Goal: Information Seeking & Learning: Learn about a topic

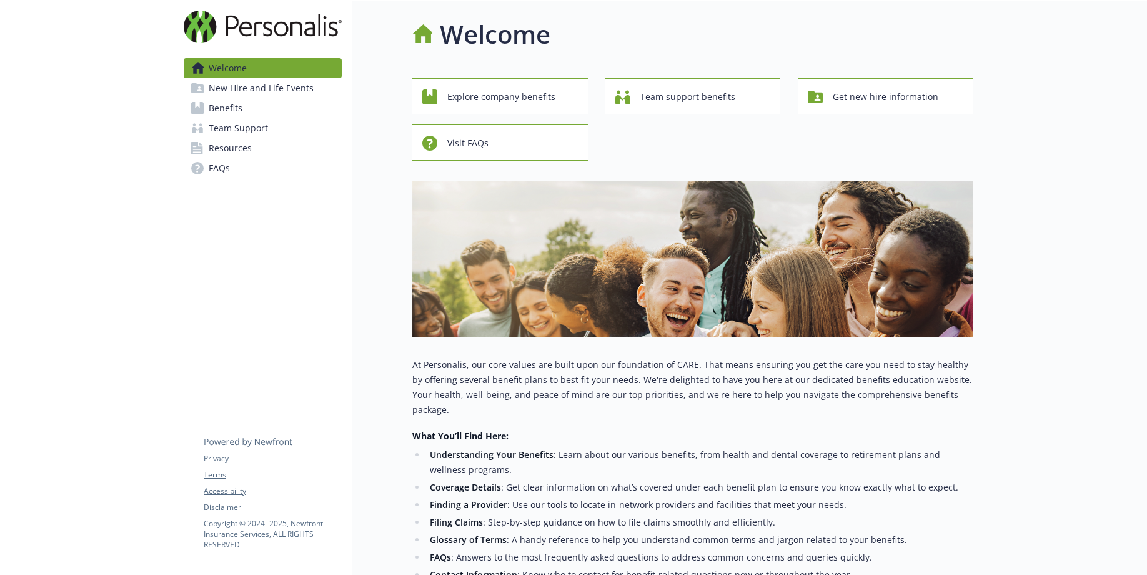
click at [234, 118] on span "Benefits" at bounding box center [226, 108] width 34 height 20
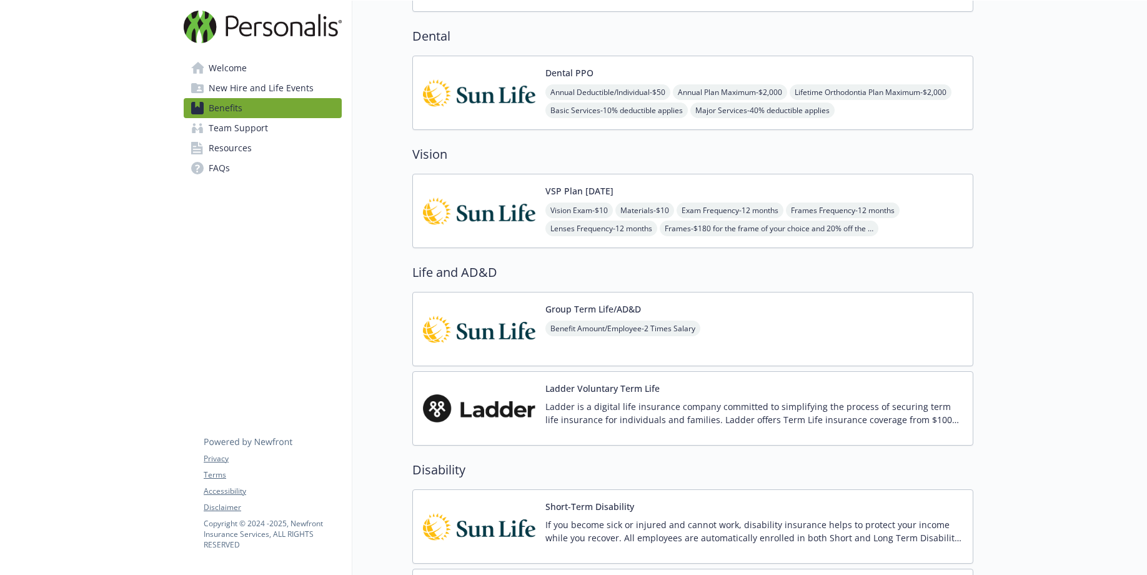
scroll to position [450, 0]
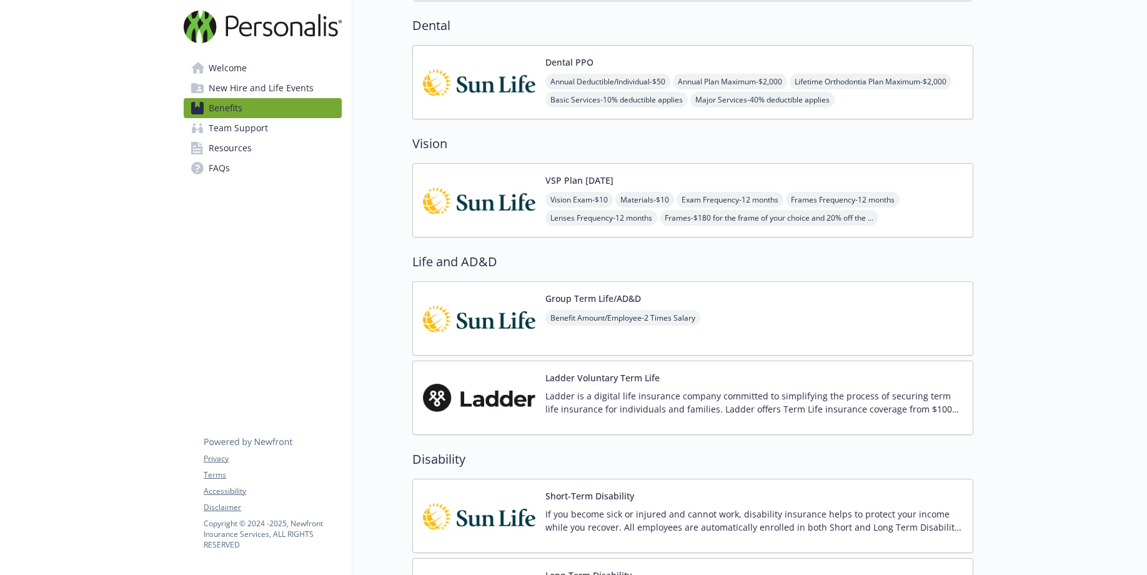
click at [484, 227] on img at bounding box center [479, 200] width 112 height 53
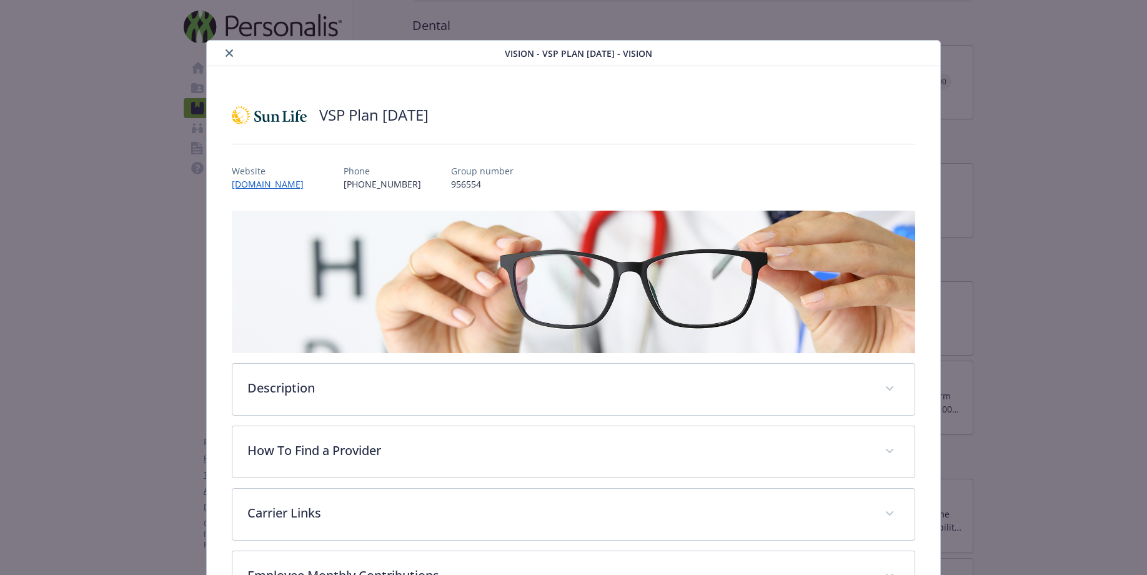
click at [233, 56] on icon "close" at bounding box center [229, 52] width 7 height 7
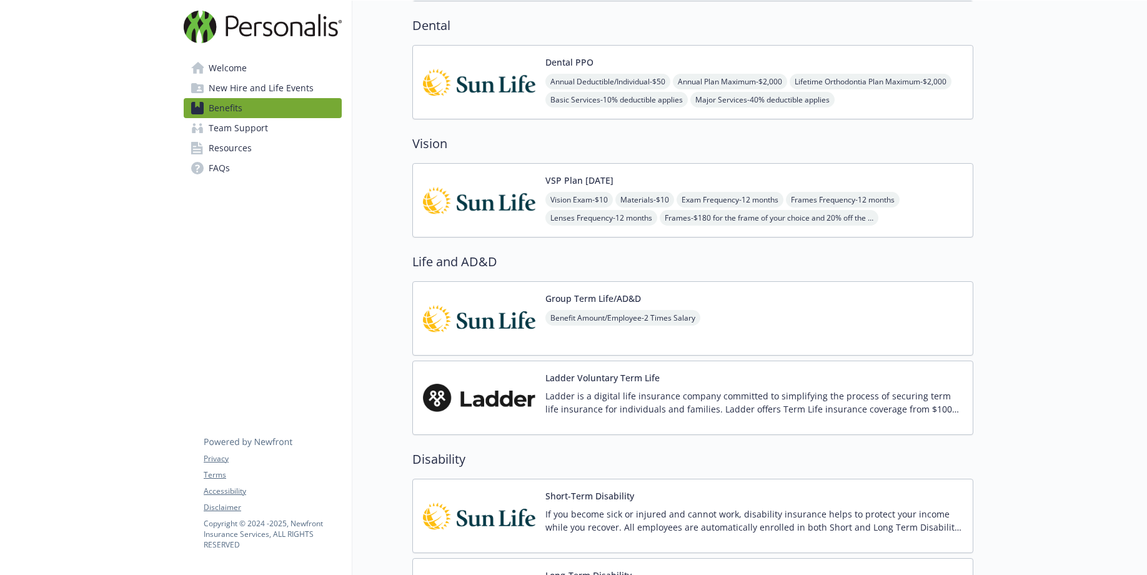
click at [230, 178] on span "FAQs" at bounding box center [219, 168] width 21 height 20
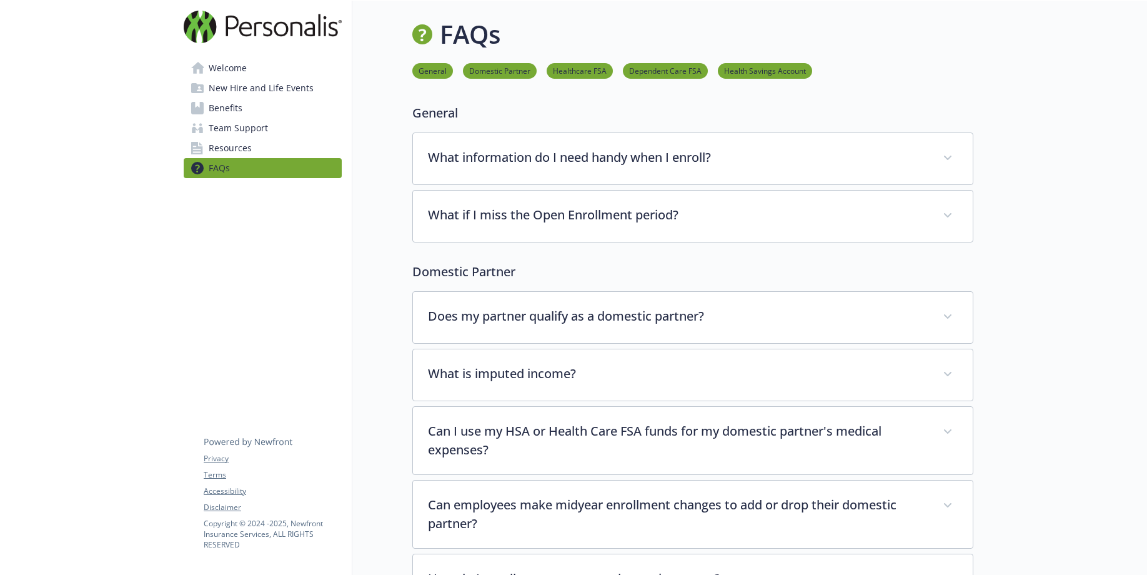
click at [241, 118] on span "Benefits" at bounding box center [226, 108] width 34 height 20
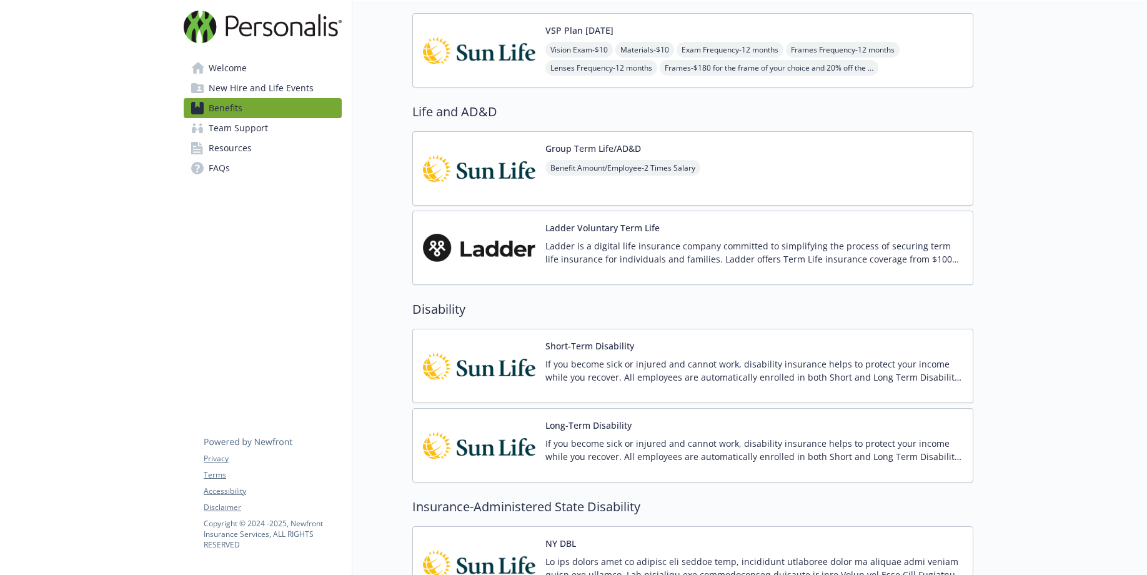
scroll to position [652, 0]
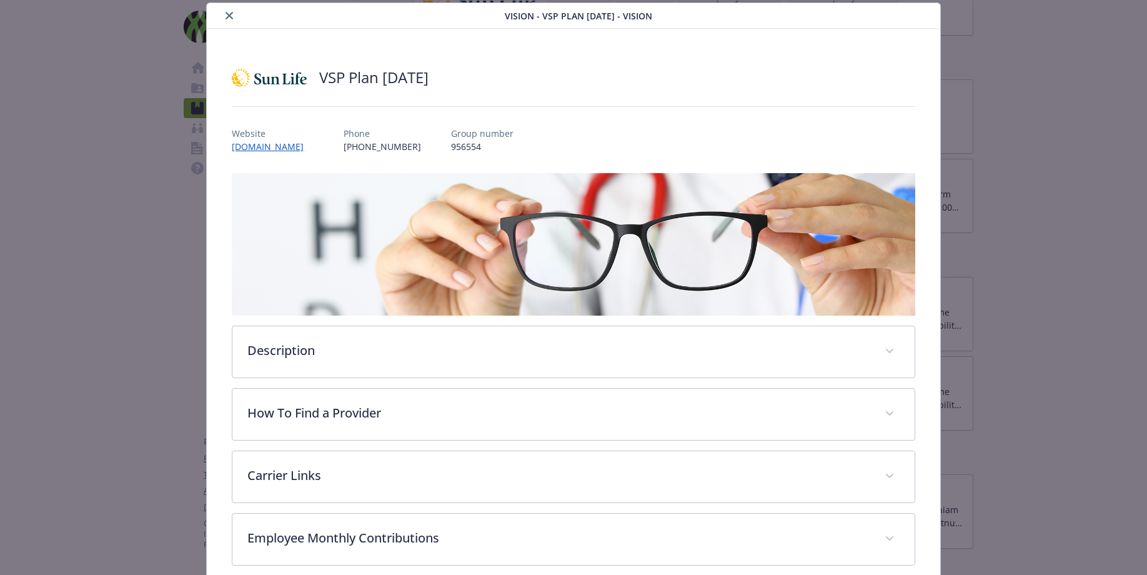
scroll to position [90, 0]
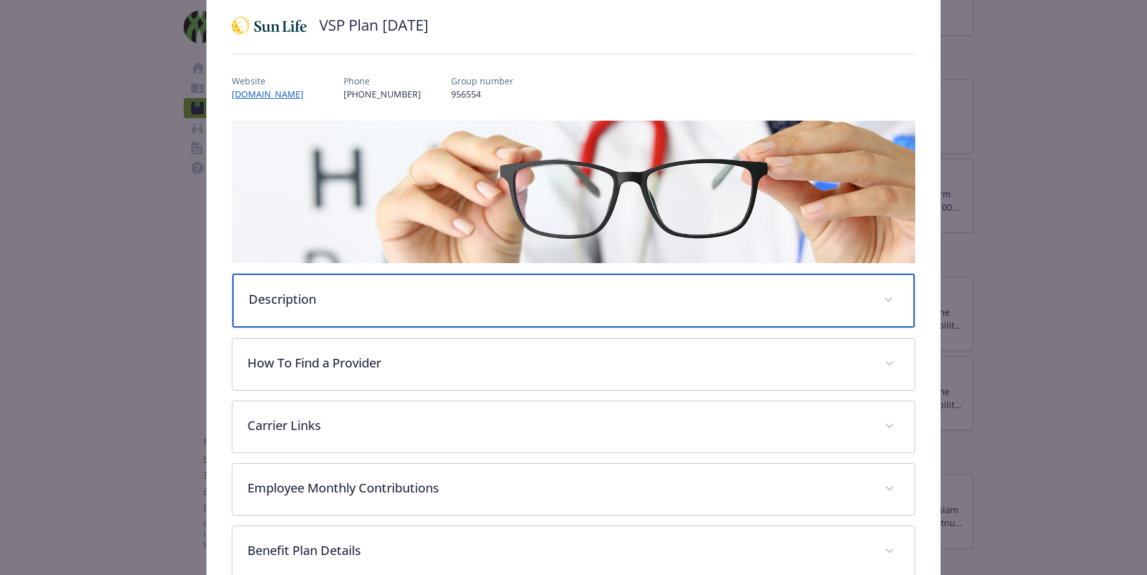
click at [359, 309] on p "Description" at bounding box center [558, 299] width 619 height 19
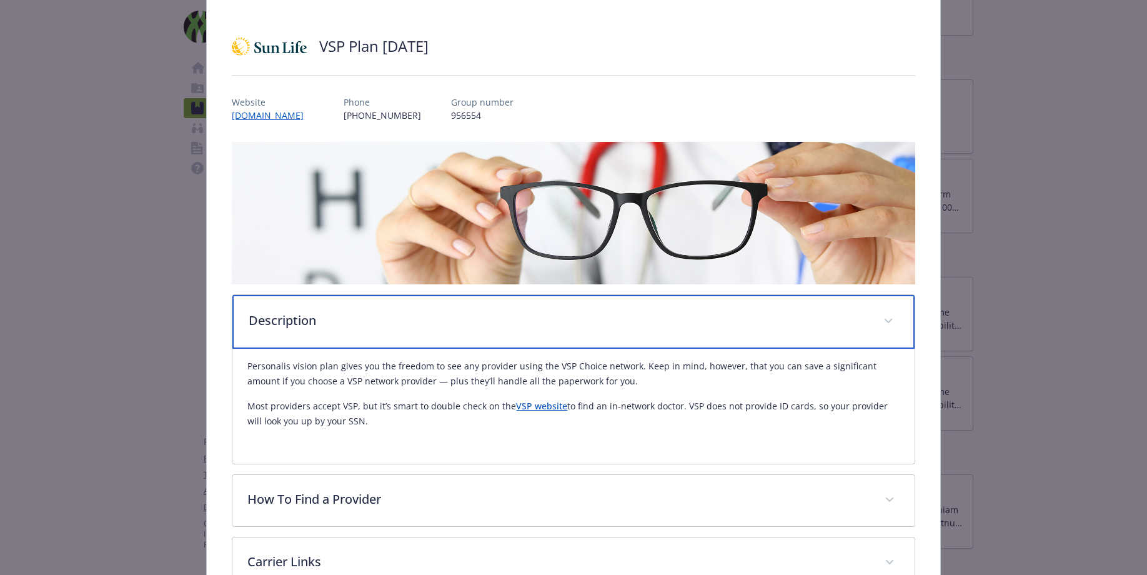
scroll to position [0, 0]
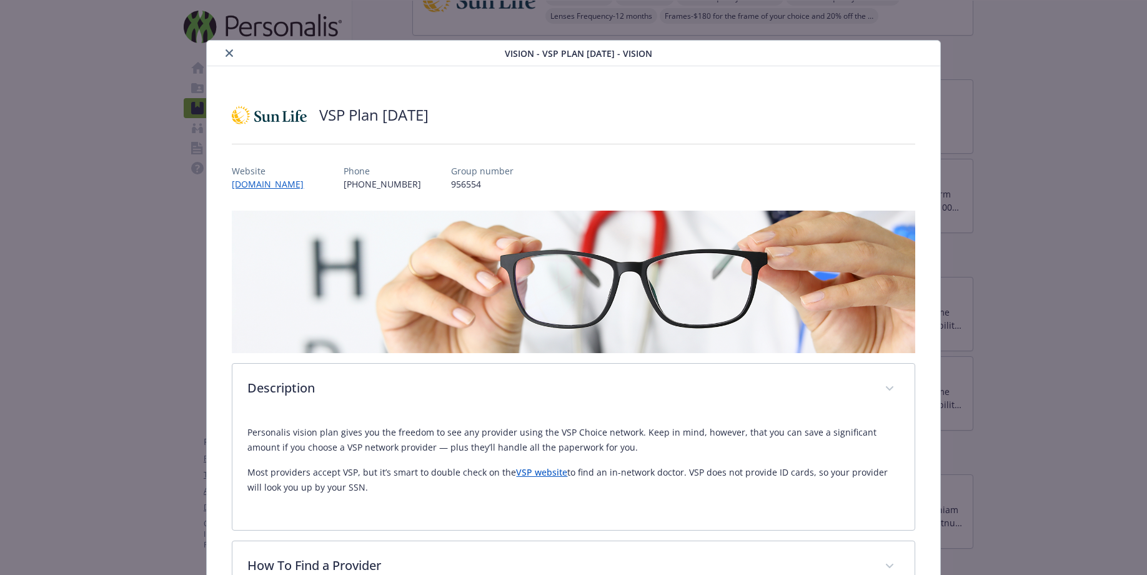
click at [232, 61] on button "close" at bounding box center [229, 53] width 15 height 15
